Goal: Information Seeking & Learning: Check status

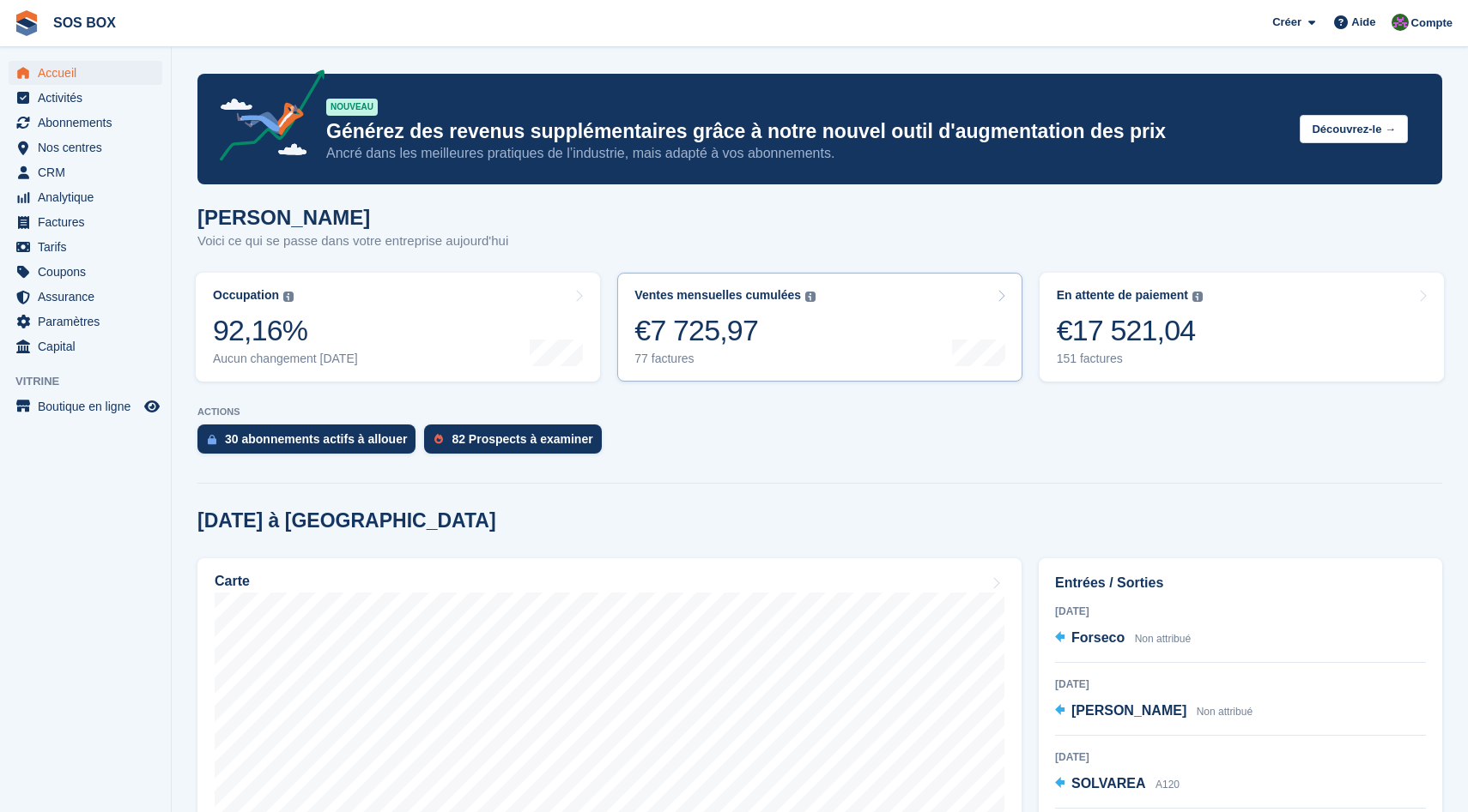
click at [872, 352] on link "Ventes mensuelles cumulées La somme de toutes les factures finalisées générées …" at bounding box center [819, 328] width 404 height 109
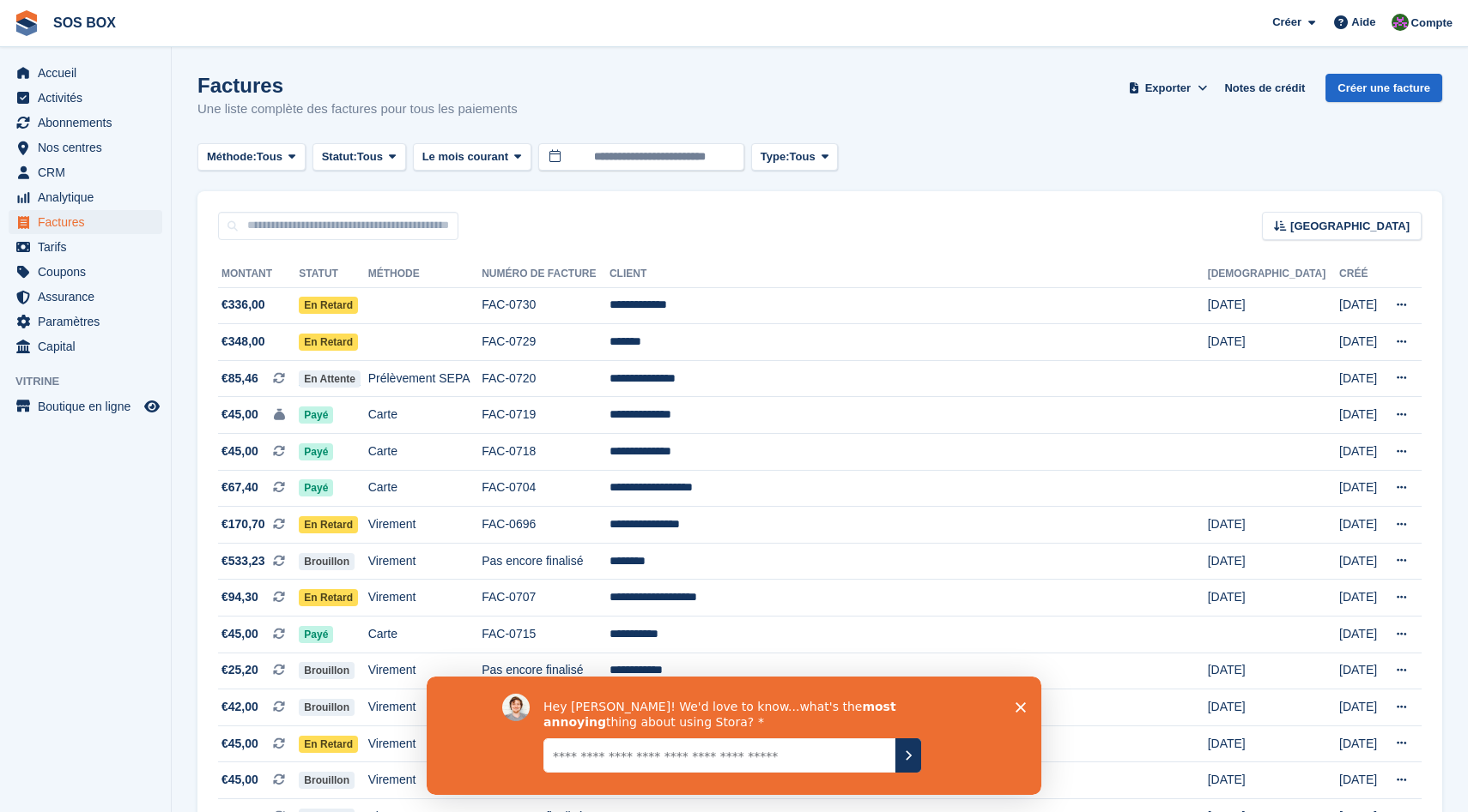
click at [1020, 710] on icon "Fermer l'enquête" at bounding box center [1020, 706] width 10 height 10
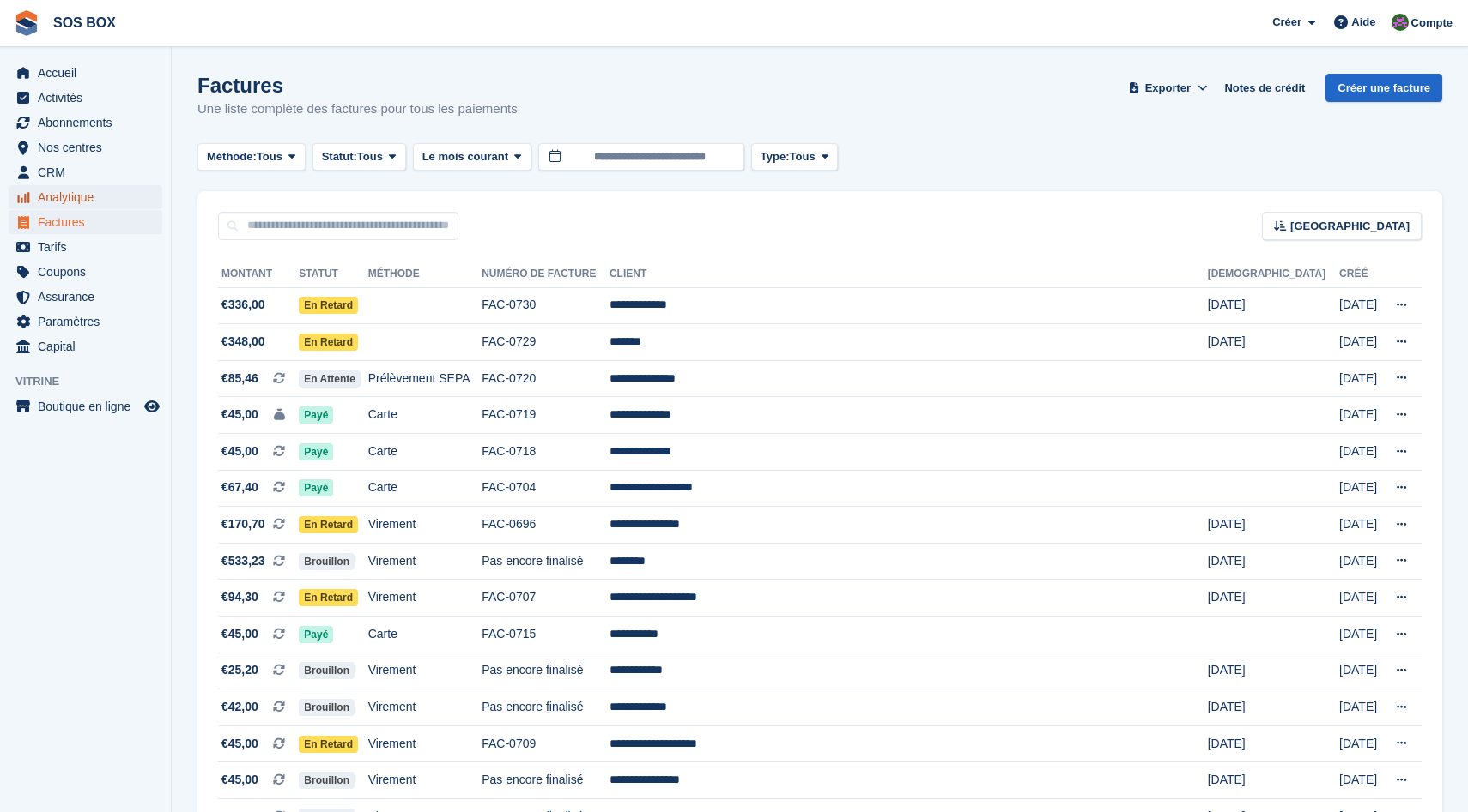
click at [90, 200] on span "Analytique" at bounding box center [89, 197] width 103 height 24
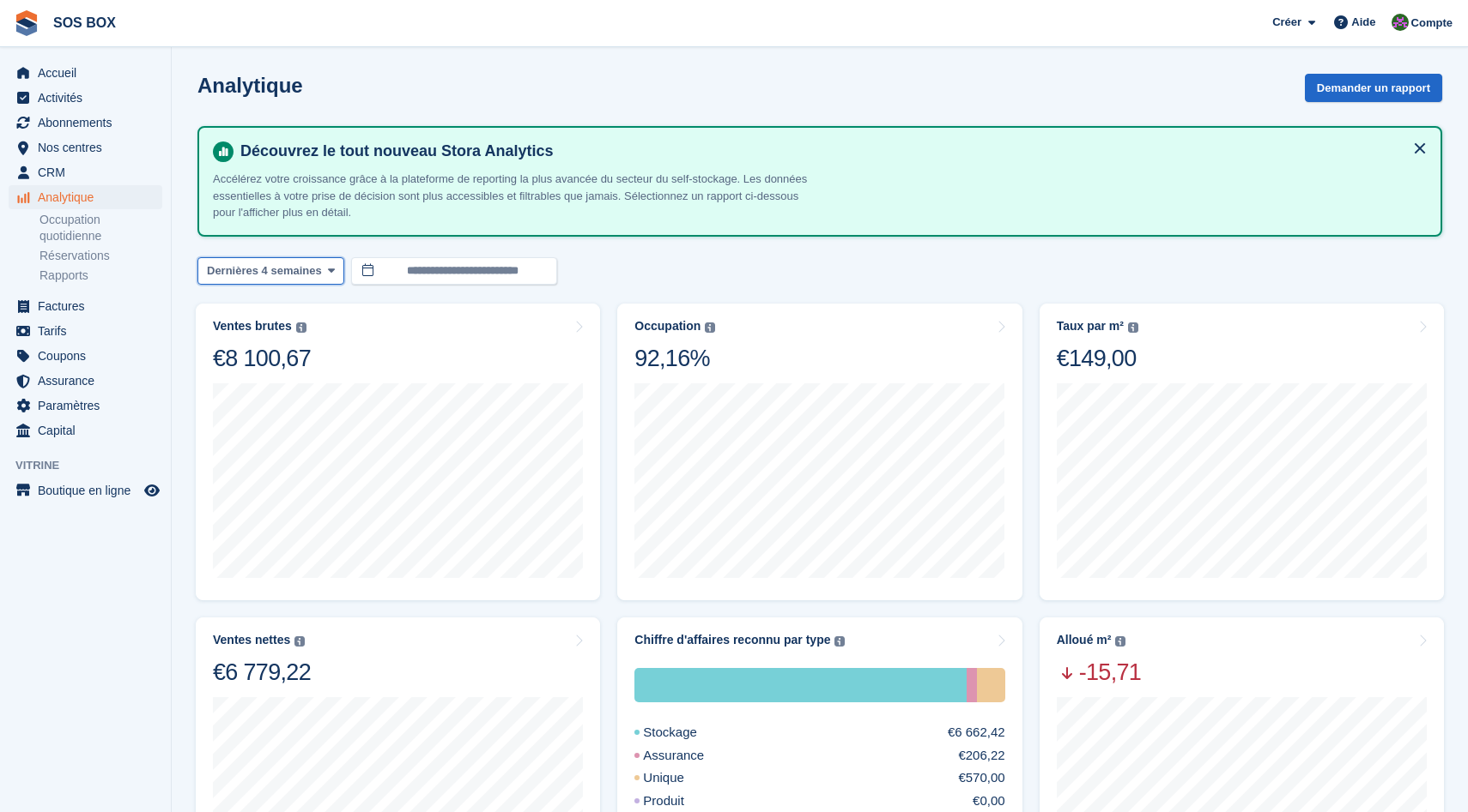
click at [253, 279] on button "Dernières 4 semaines" at bounding box center [270, 271] width 147 height 29
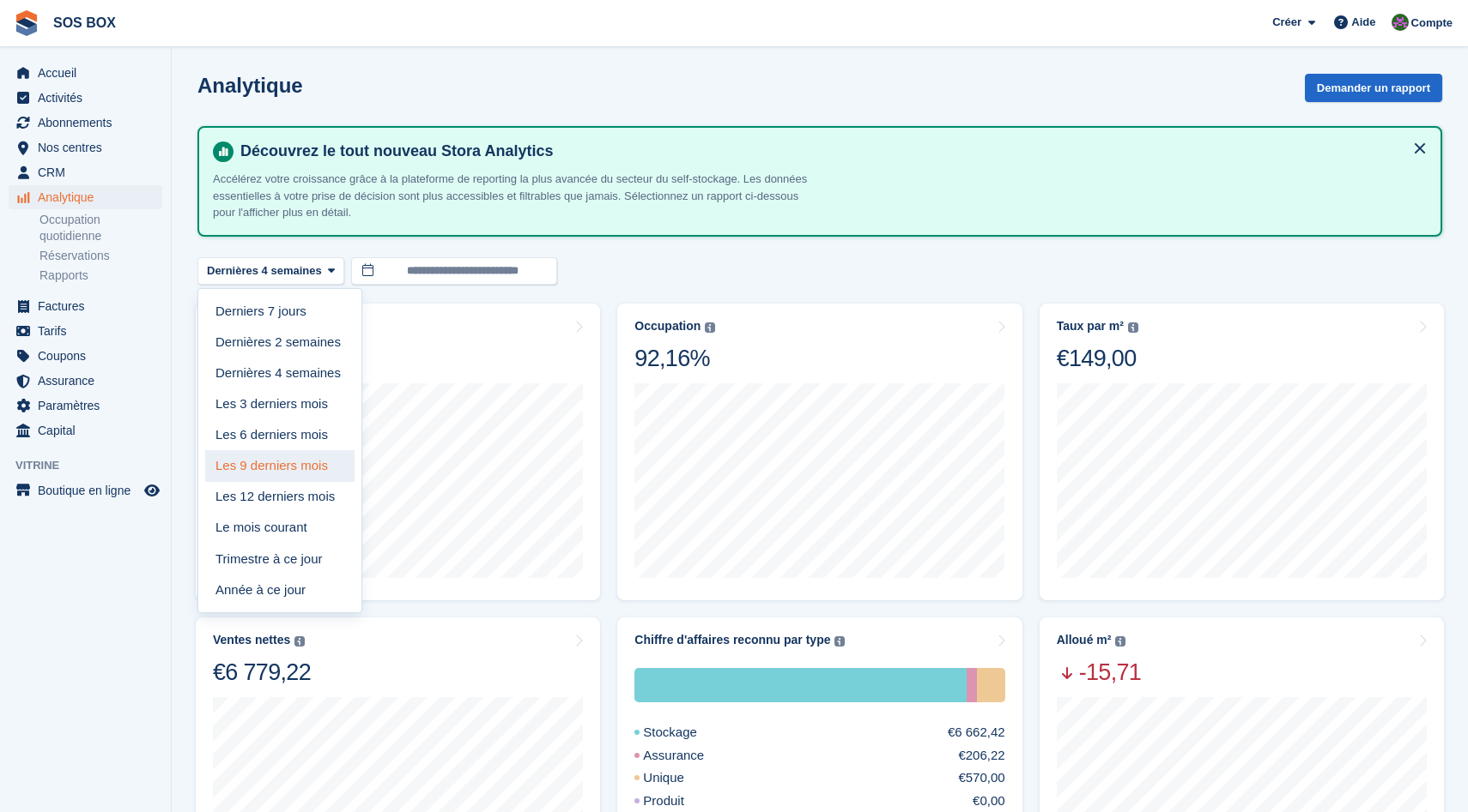
click at [270, 459] on link "Les 9 derniers mois" at bounding box center [279, 466] width 150 height 30
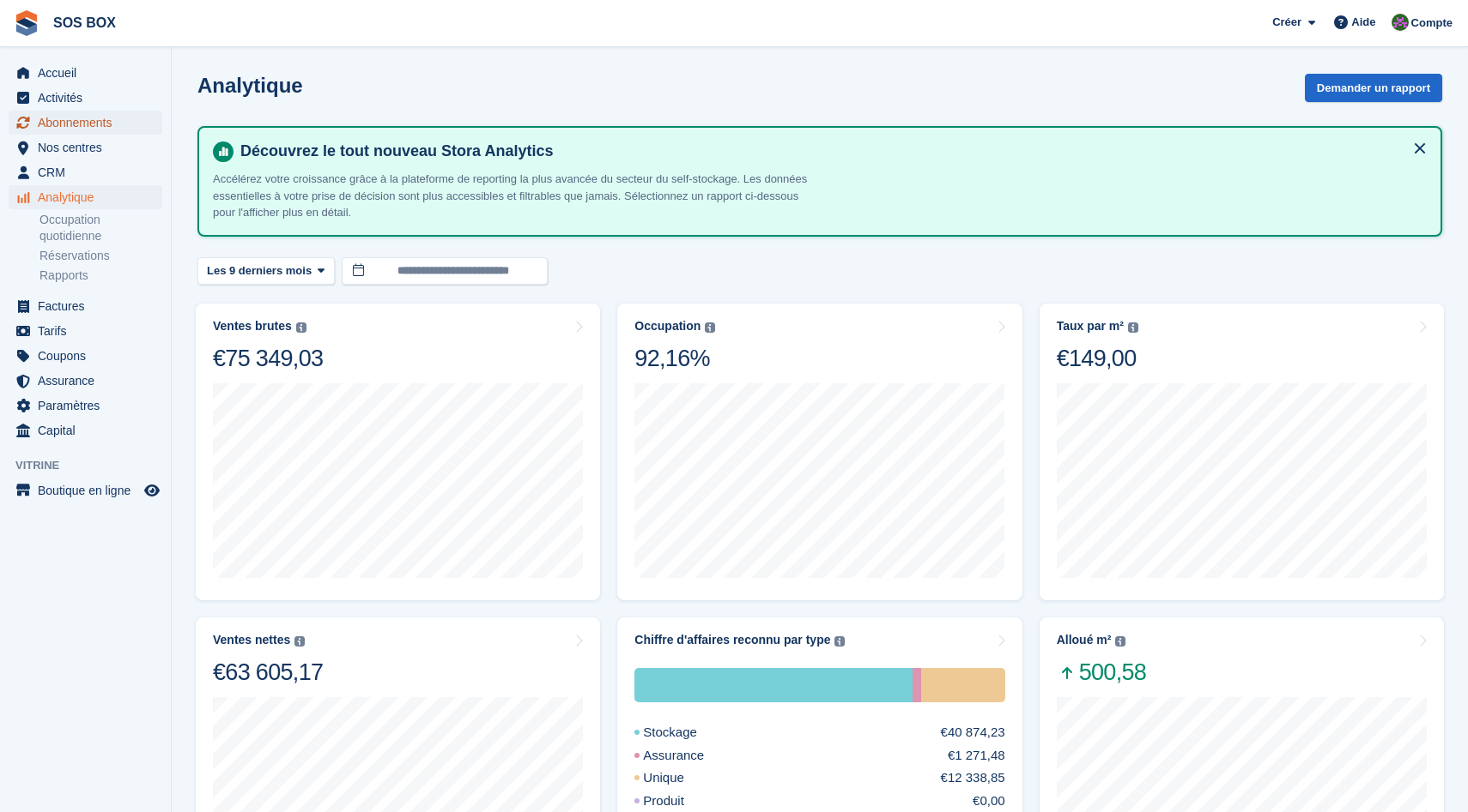
click at [83, 116] on span "Abonnements" at bounding box center [89, 123] width 103 height 24
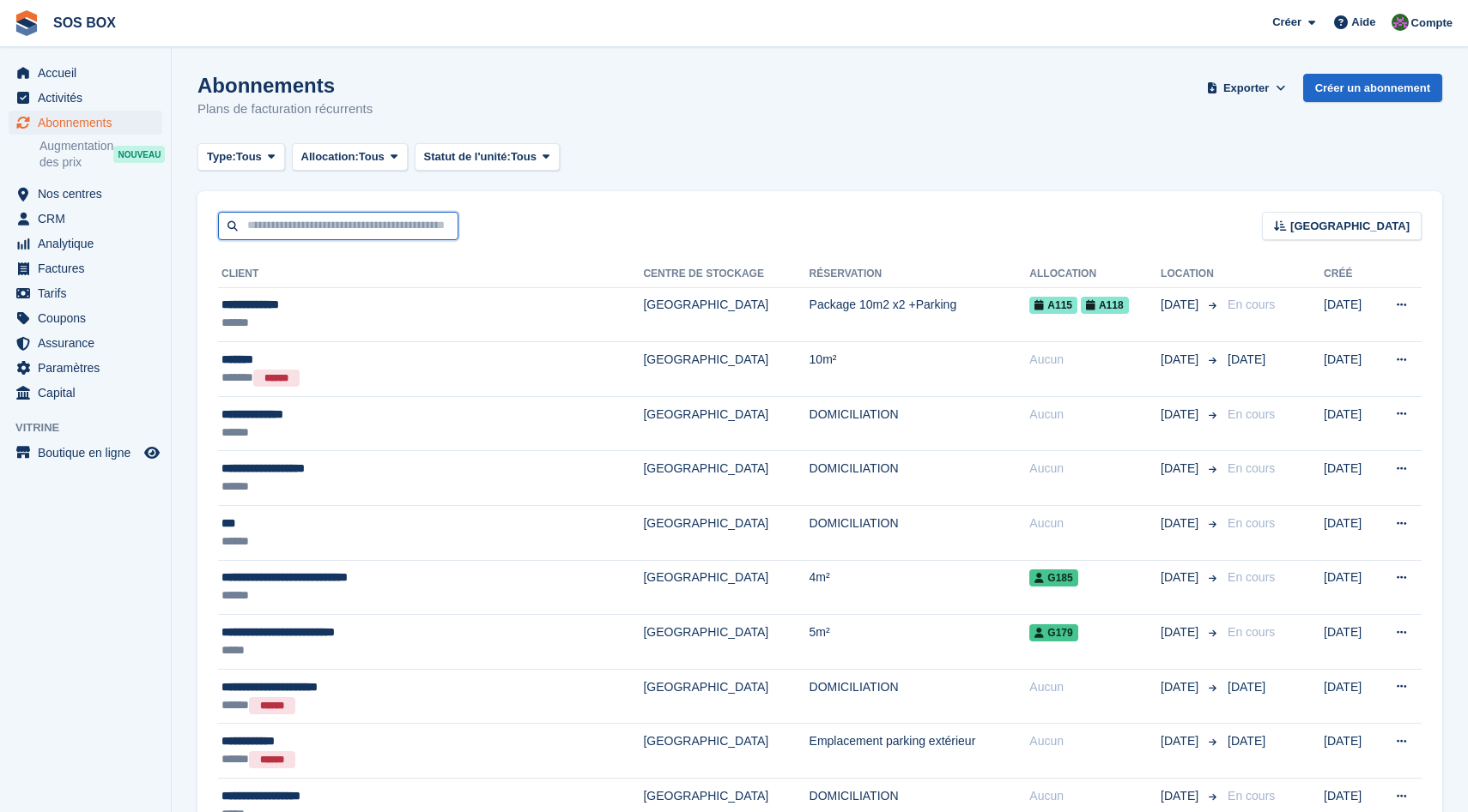
click at [328, 218] on input "text" at bounding box center [338, 227] width 240 height 29
type input "******"
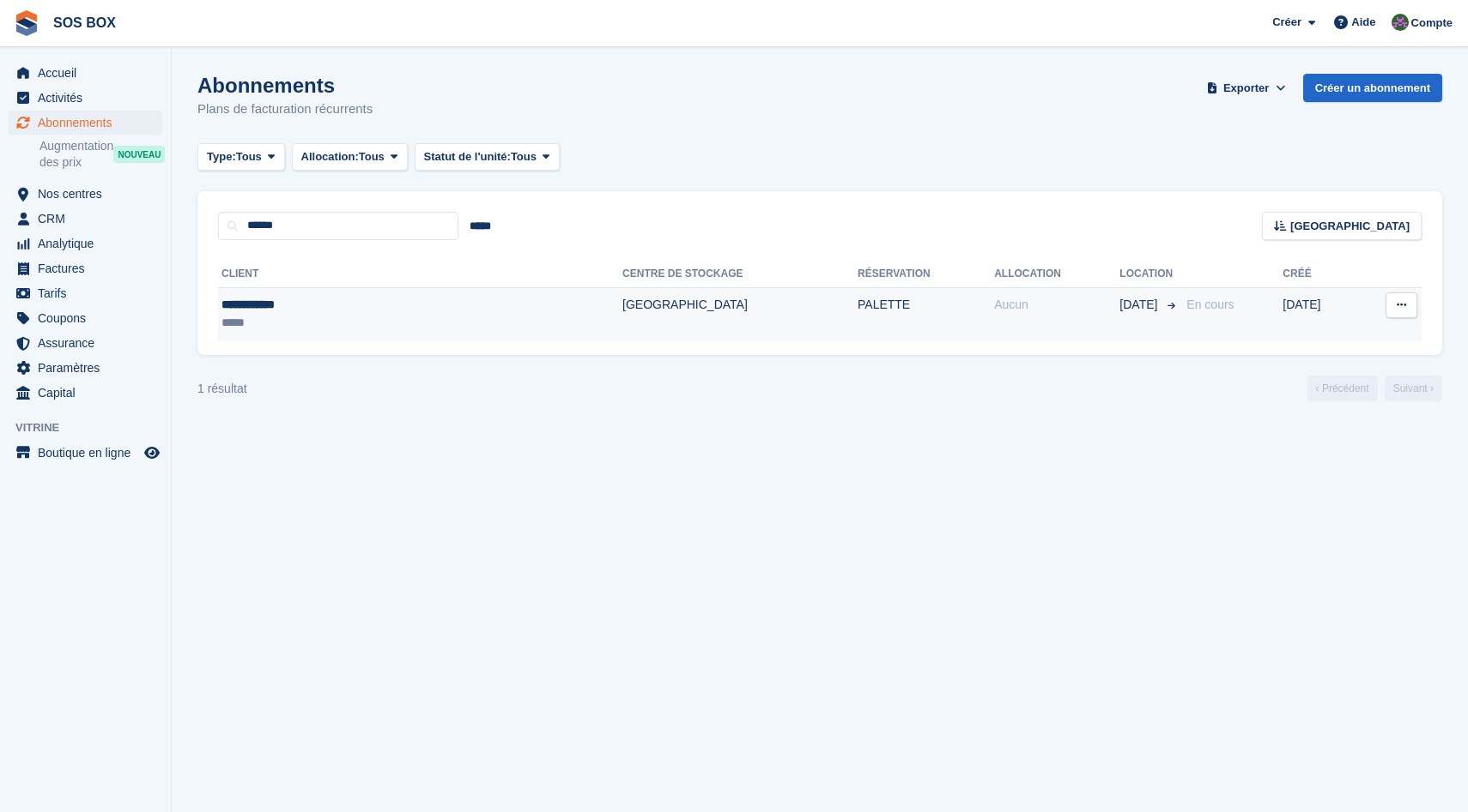
click at [622, 315] on td "[GEOGRAPHIC_DATA]" at bounding box center [740, 314] width 236 height 54
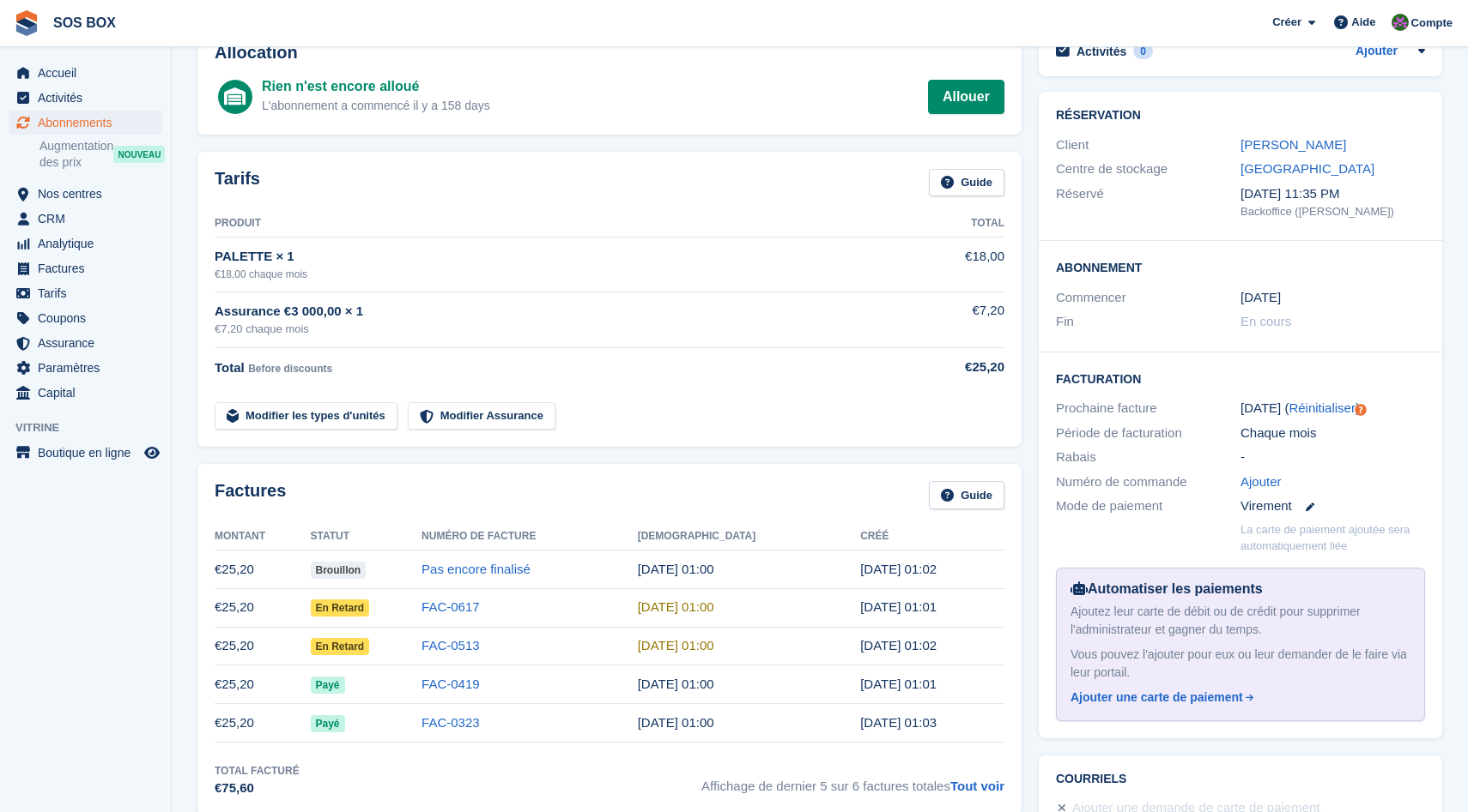
scroll to position [126, 0]
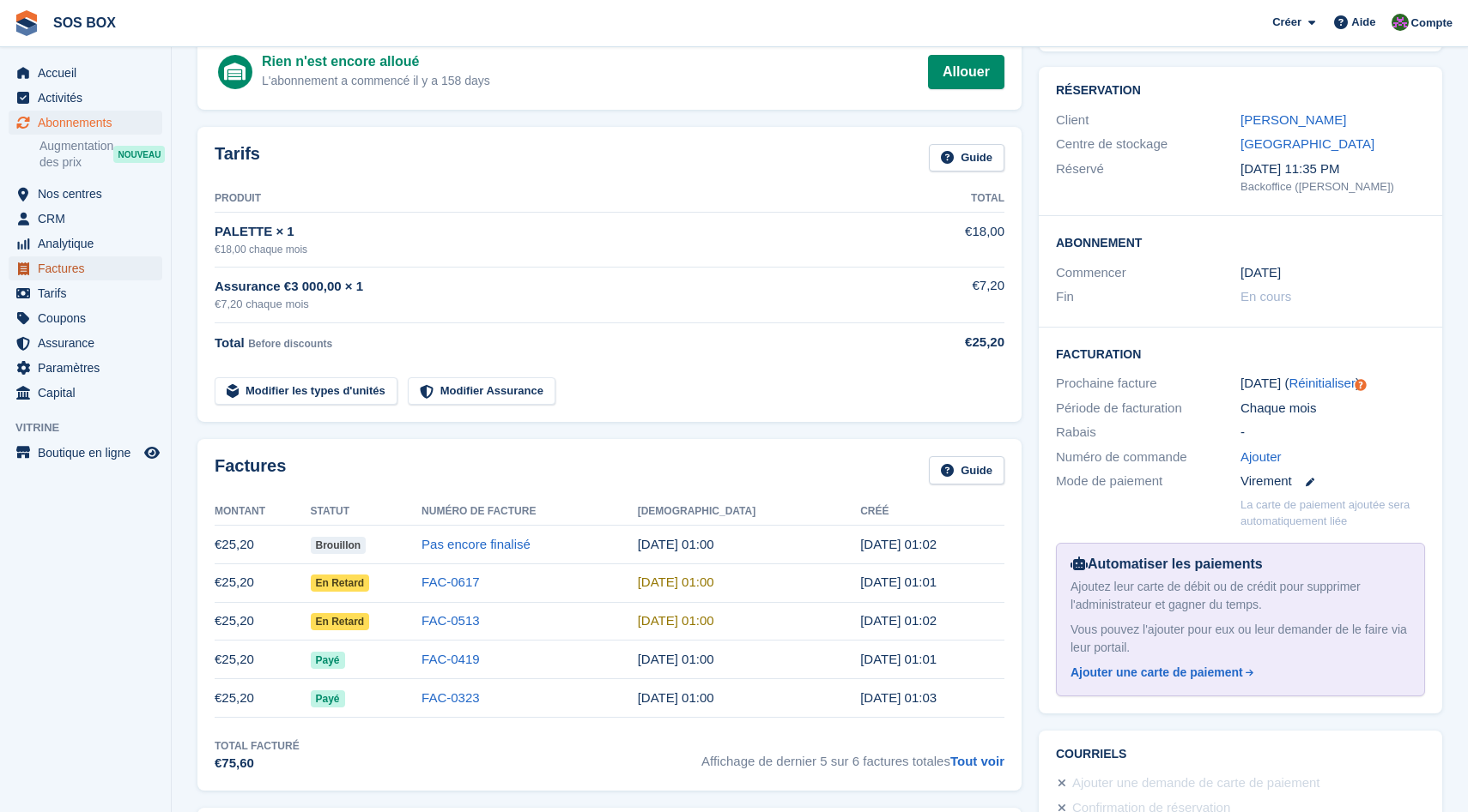
click at [62, 271] on span "Factures" at bounding box center [89, 268] width 103 height 24
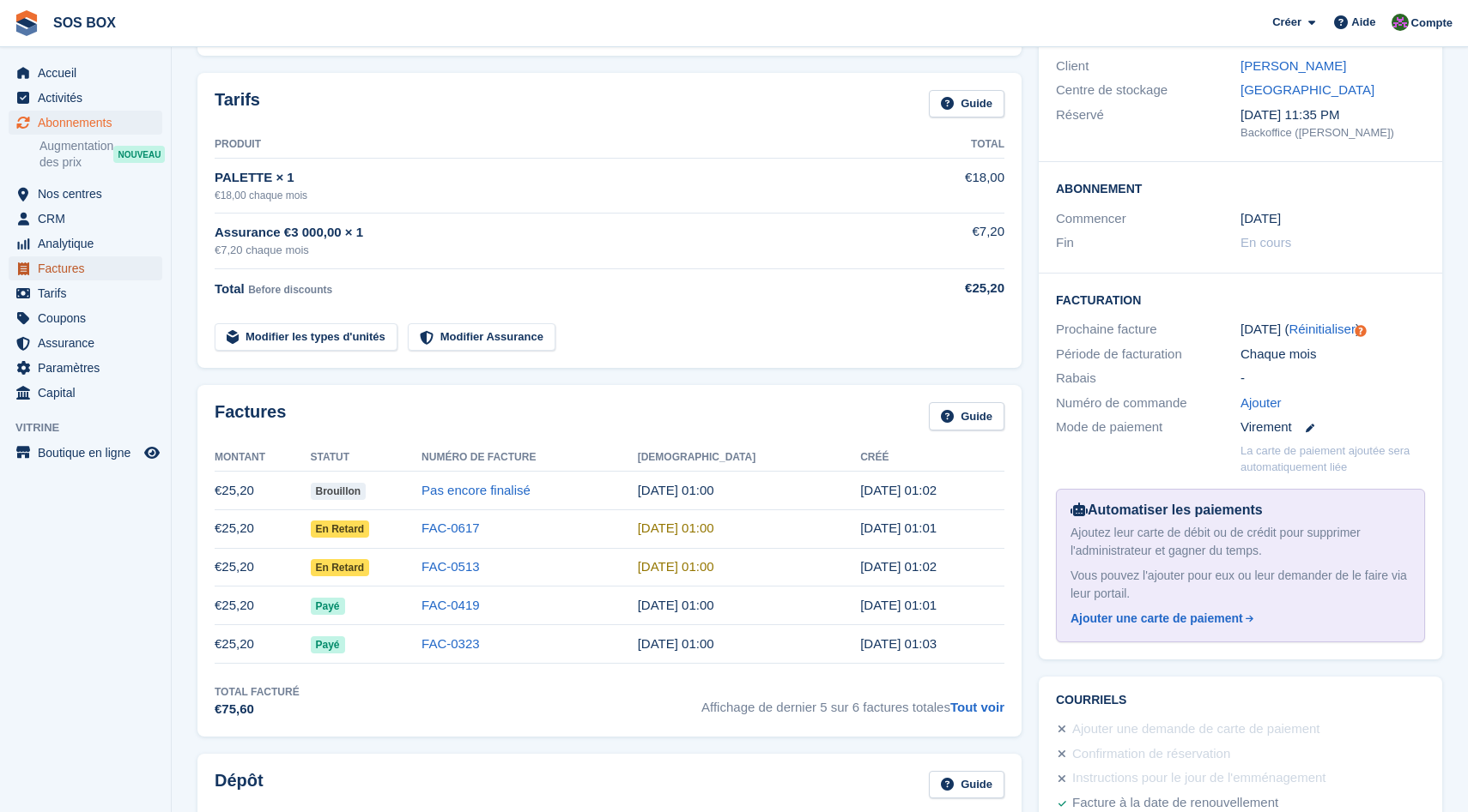
scroll to position [0, 0]
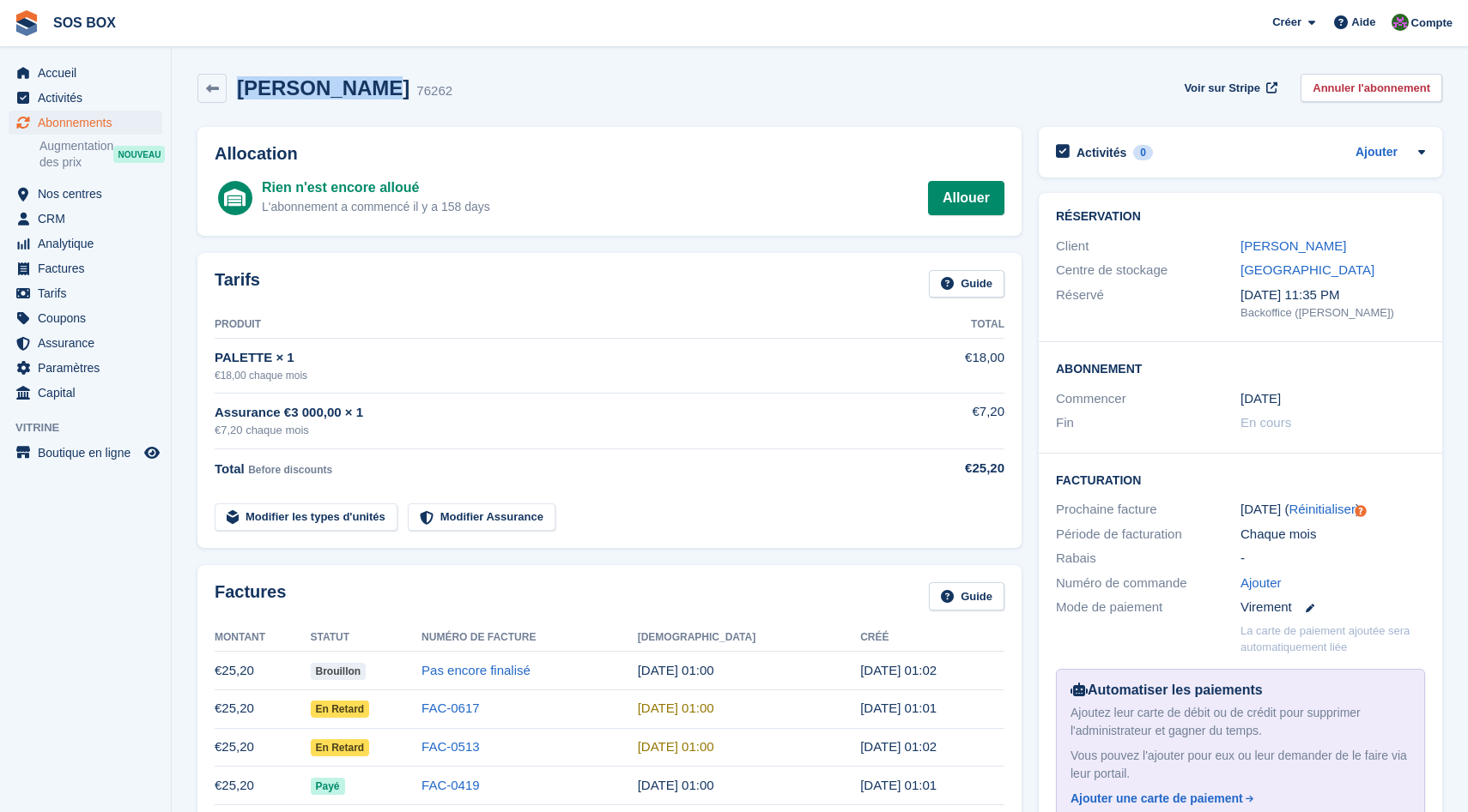
drag, startPoint x: 236, startPoint y: 92, endPoint x: 372, endPoint y: 92, distance: 136.0
click at [372, 92] on h2 "JOAO Solange" at bounding box center [322, 88] width 173 height 23
copy h2 "JOAO Solange"
click at [502, 98] on div "JOAO Solange 76262 Voir sur Stripe Annuler l'abonnement" at bounding box center [819, 88] width 1244 height 30
click at [92, 122] on span "Abonnements" at bounding box center [89, 123] width 103 height 24
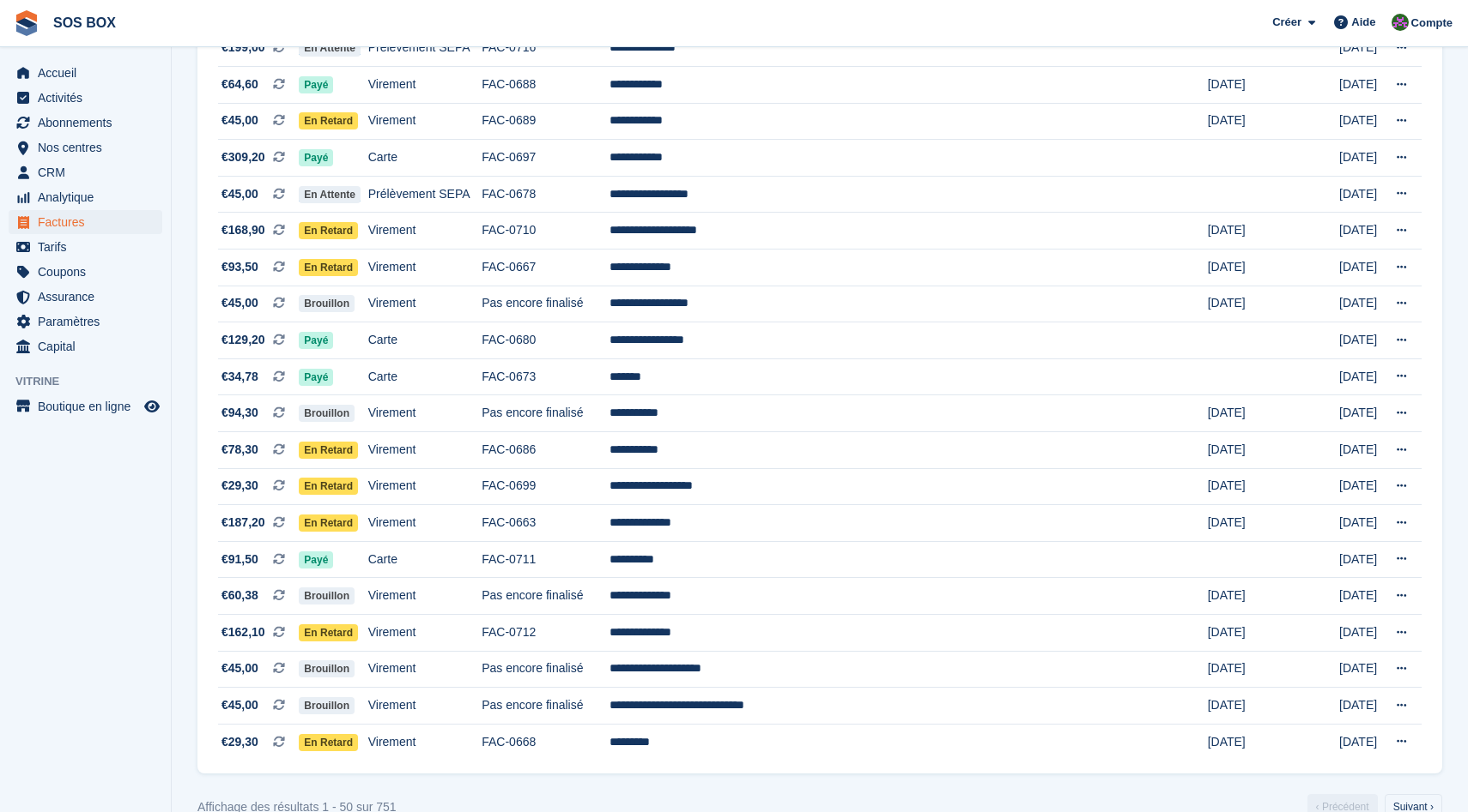
scroll to position [1387, 0]
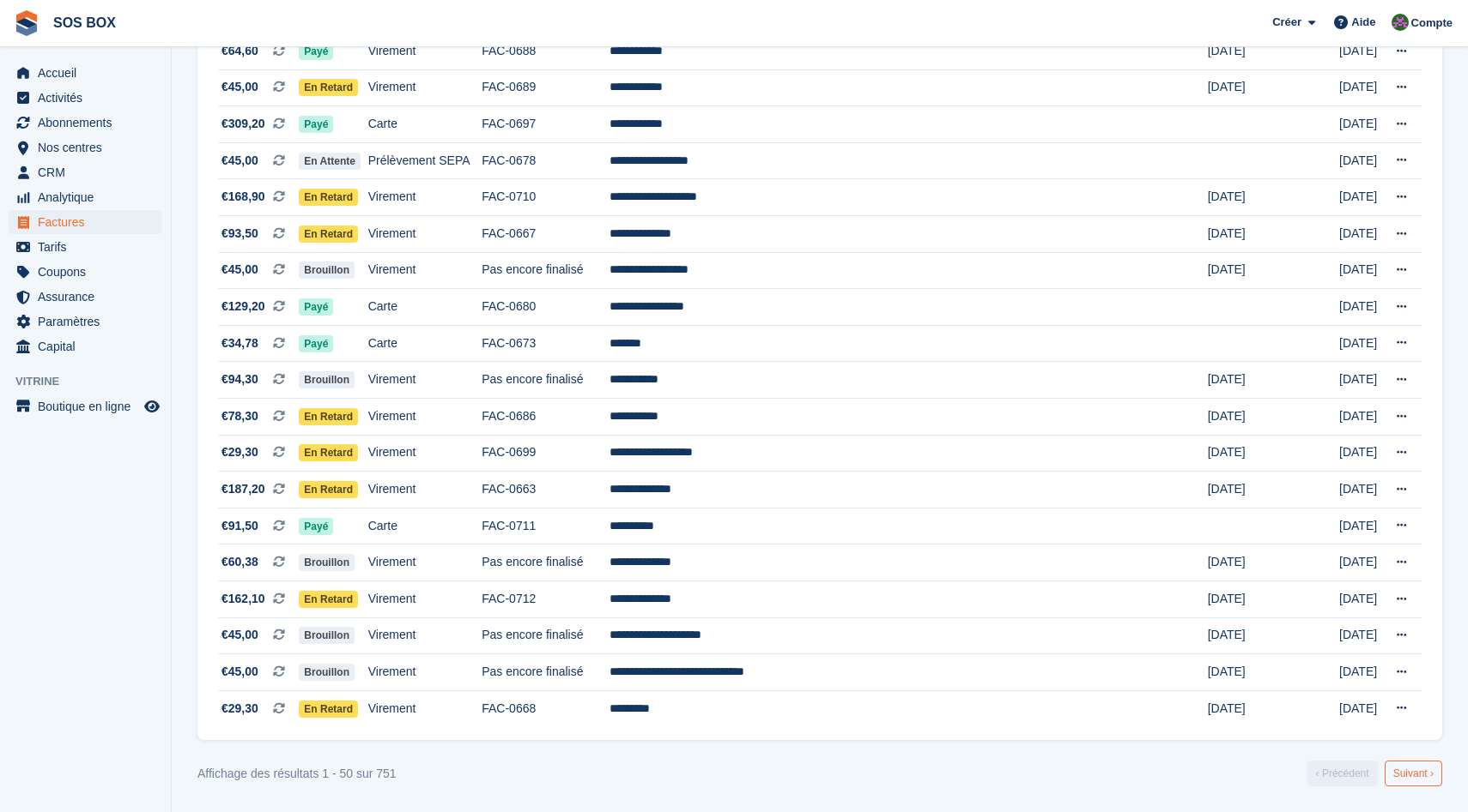
click at [1404, 776] on link "Suivant ›" at bounding box center [1413, 774] width 57 height 26
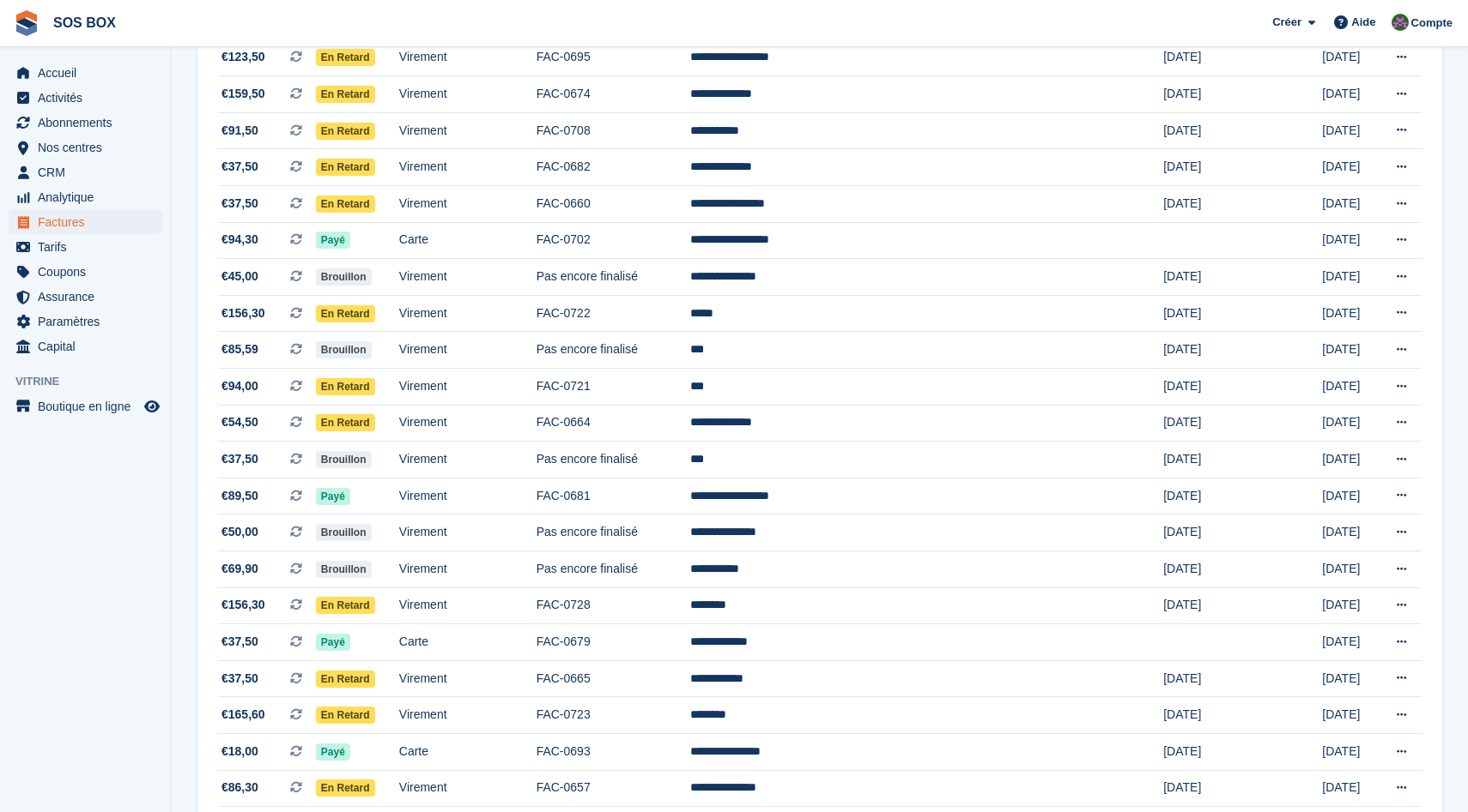
scroll to position [228, 0]
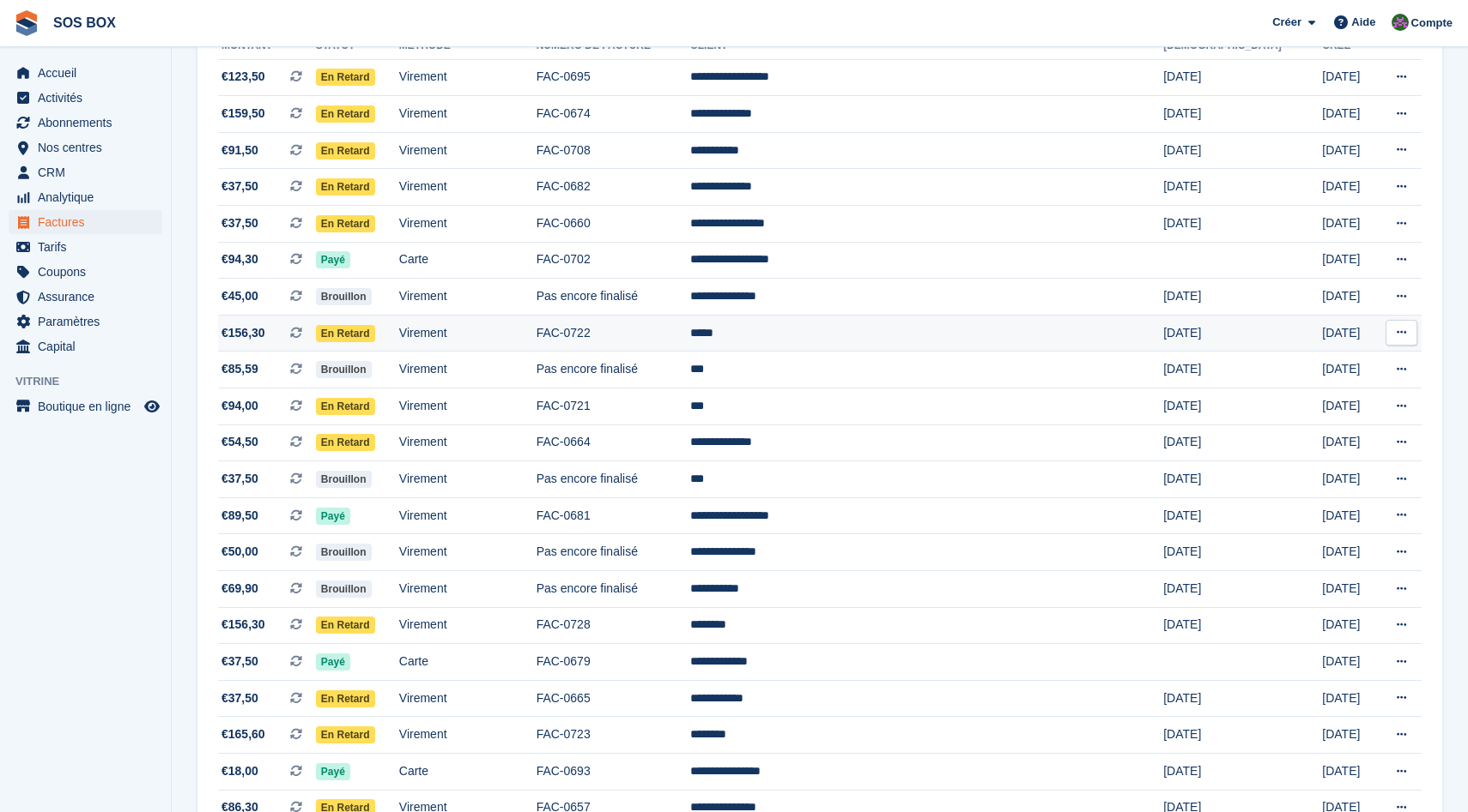
click at [399, 336] on td "En retard" at bounding box center [357, 333] width 83 height 37
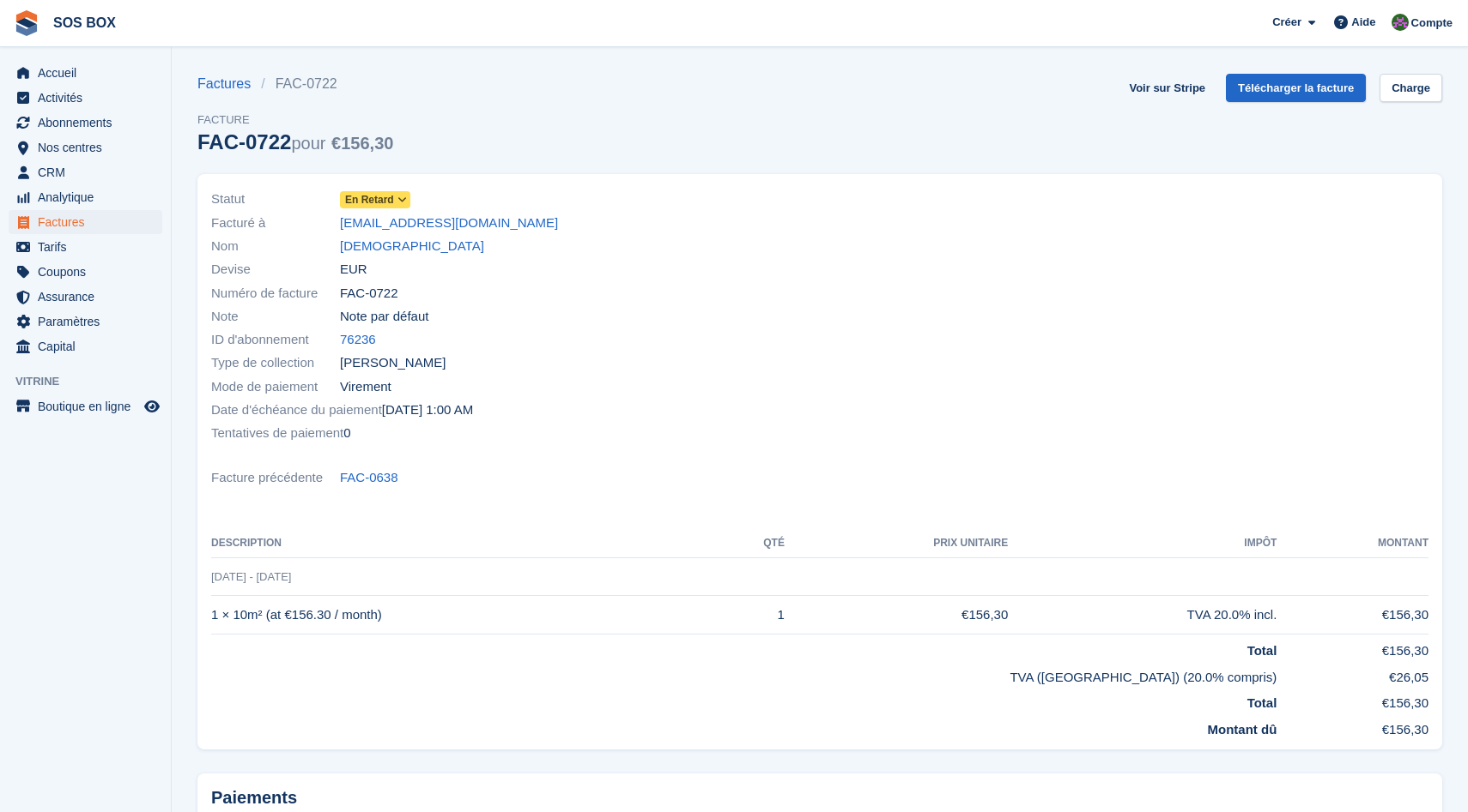
click at [398, 199] on span at bounding box center [402, 200] width 13 height 13
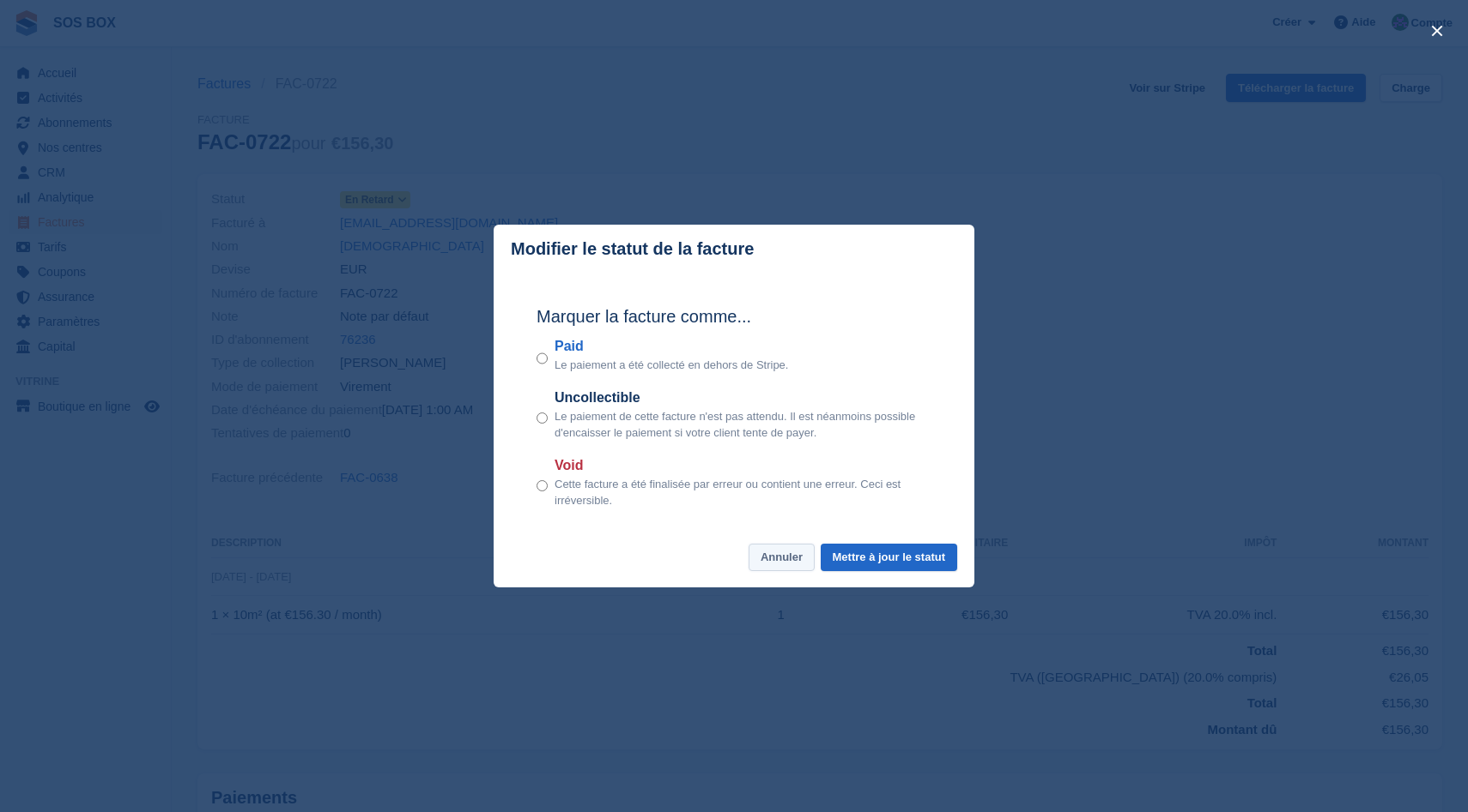
click at [777, 565] on button "Annuler" at bounding box center [782, 558] width 66 height 29
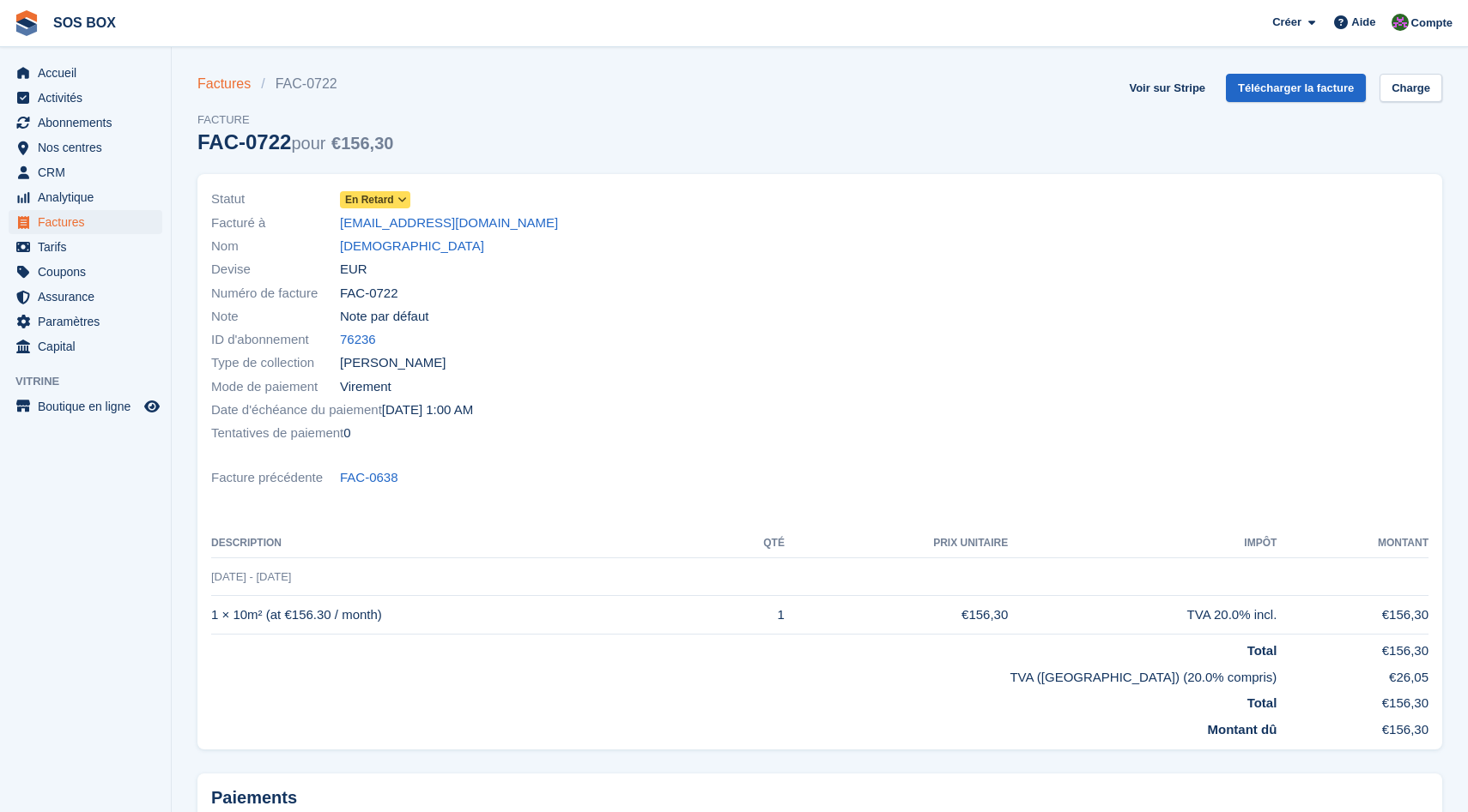
click at [233, 81] on link "Factures" at bounding box center [228, 83] width 64 height 21
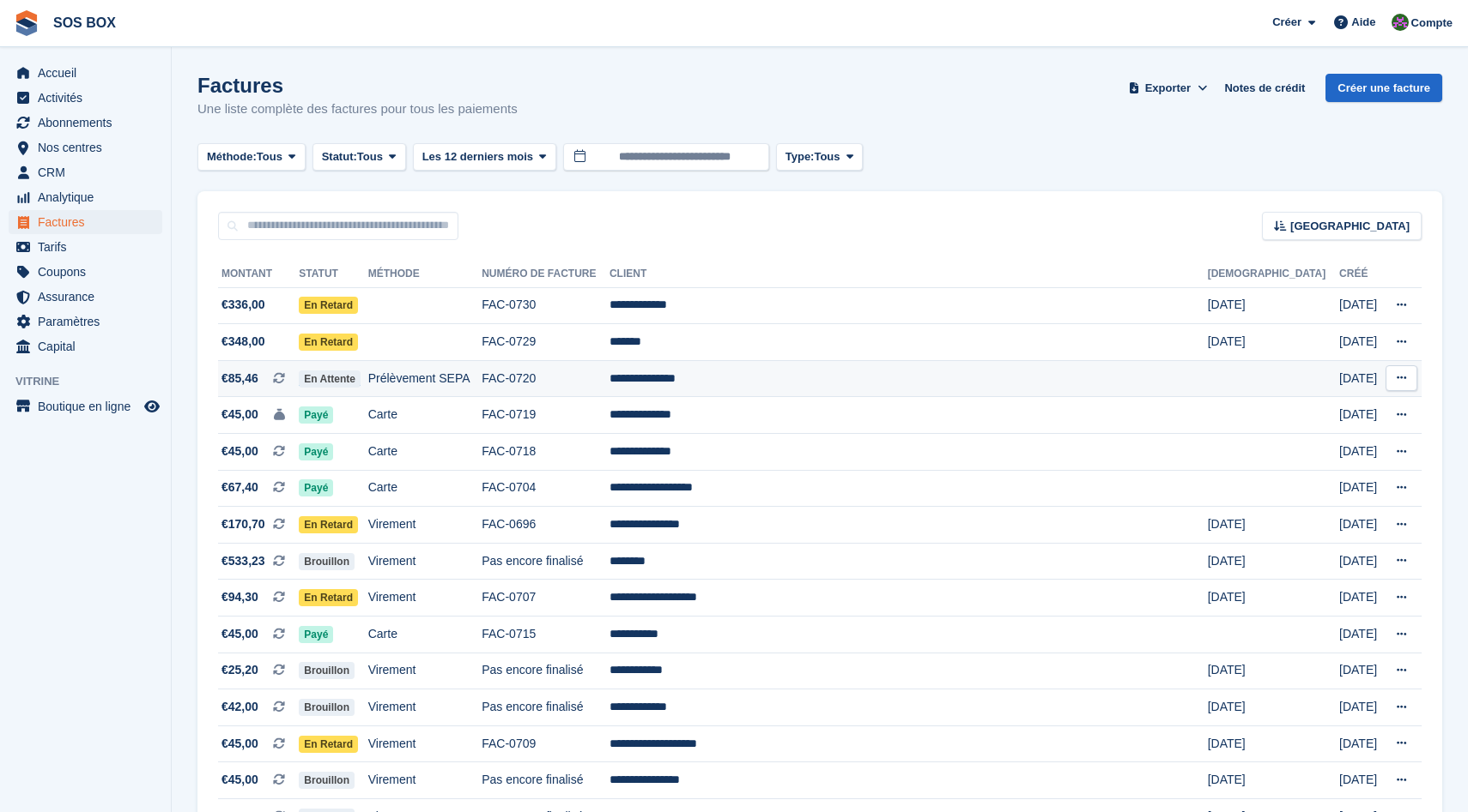
click at [367, 380] on td "En attente" at bounding box center [332, 378] width 69 height 37
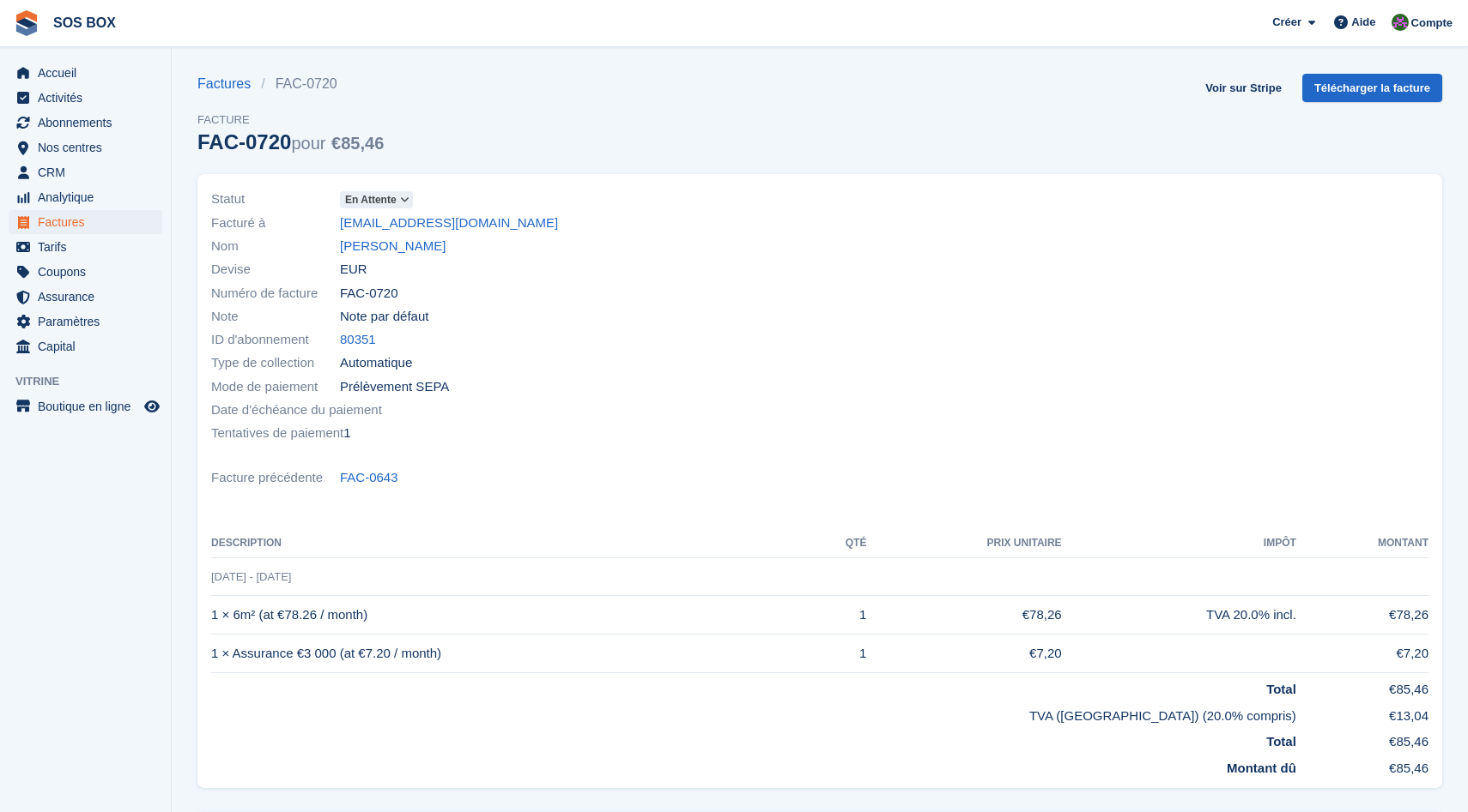
click at [407, 201] on icon at bounding box center [405, 200] width 10 height 10
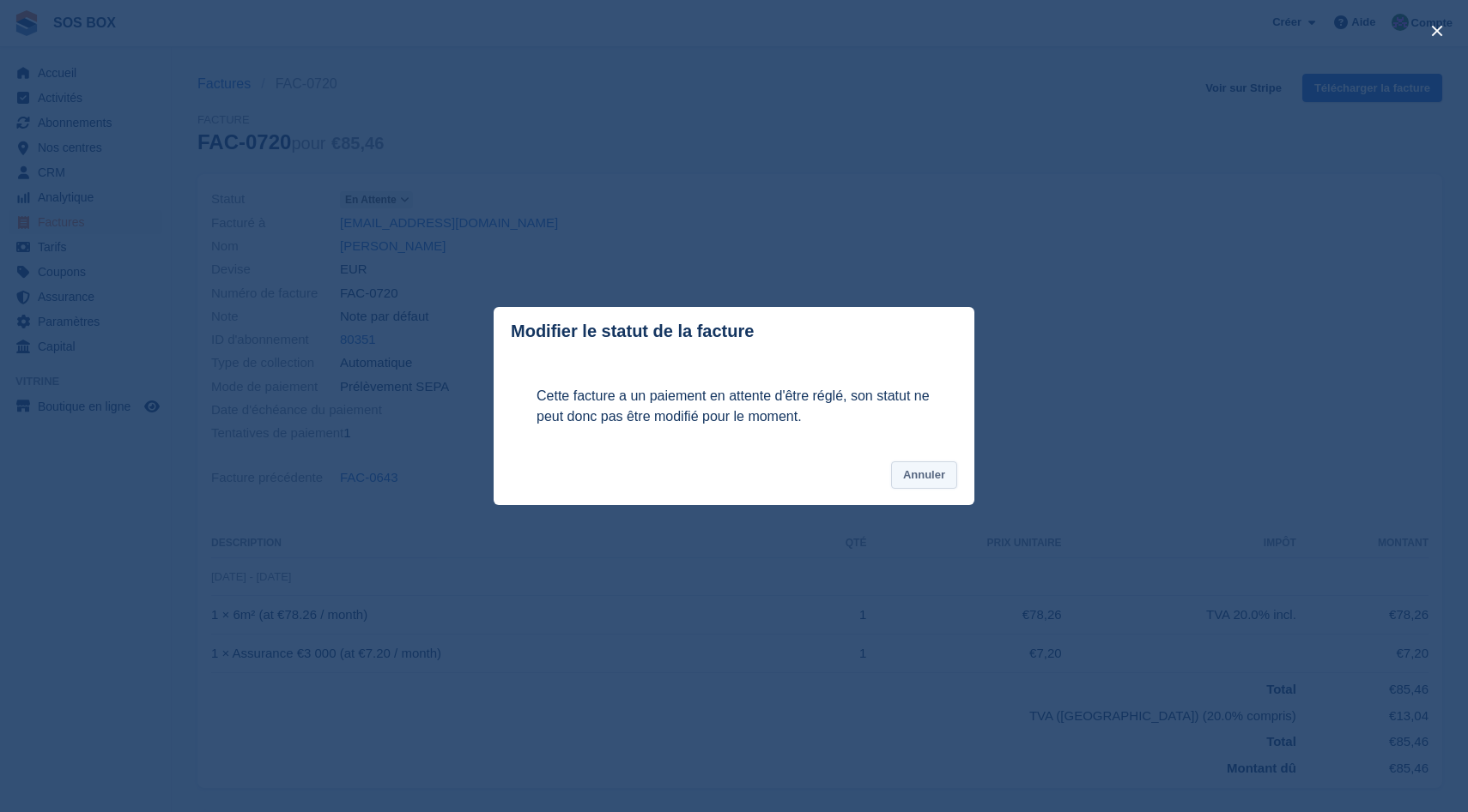
click at [949, 483] on button "Annuler" at bounding box center [924, 476] width 66 height 29
